Goal: Information Seeking & Learning: Check status

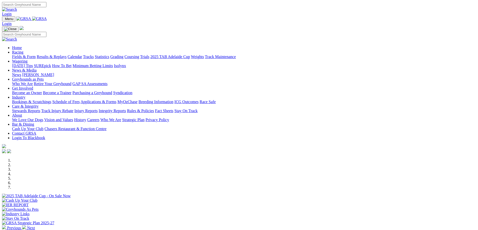
click at [66, 55] on link "Results & Replays" at bounding box center [52, 57] width 30 height 4
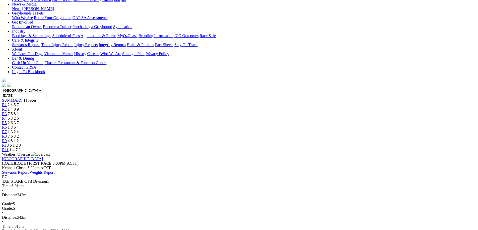
scroll to position [50, 0]
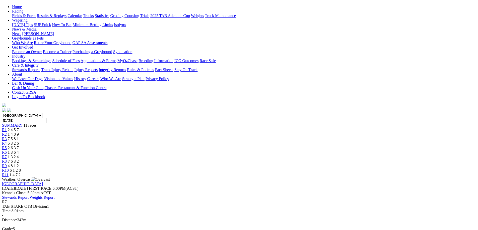
click at [7, 159] on span "R8" at bounding box center [4, 161] width 5 height 4
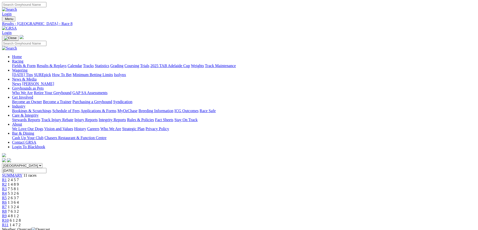
click at [7, 214] on link "R9" at bounding box center [4, 216] width 5 height 4
click at [9, 219] on link "R10" at bounding box center [5, 221] width 7 height 4
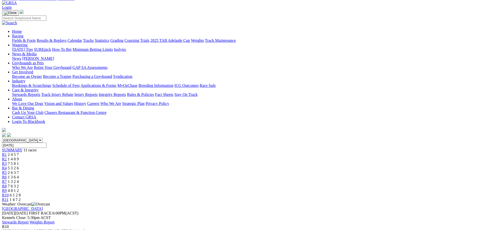
scroll to position [100, 0]
